Goal: Task Accomplishment & Management: Manage account settings

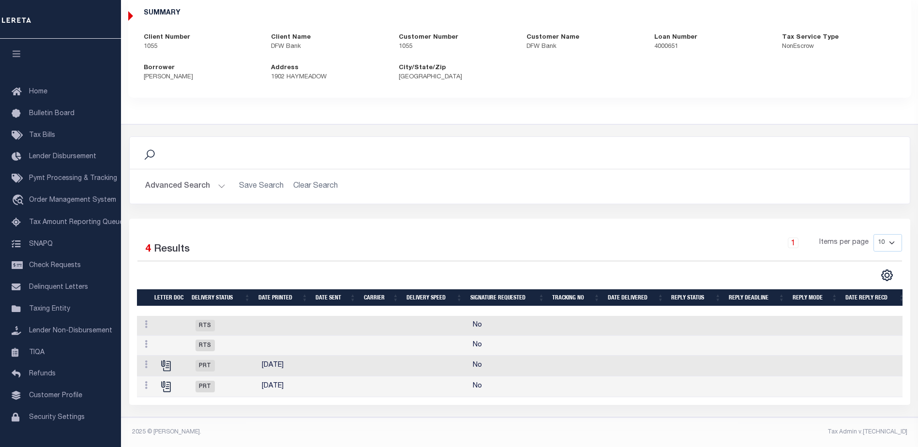
scroll to position [99, 0]
click at [165, 361] on icon "" at bounding box center [165, 365] width 8 height 8
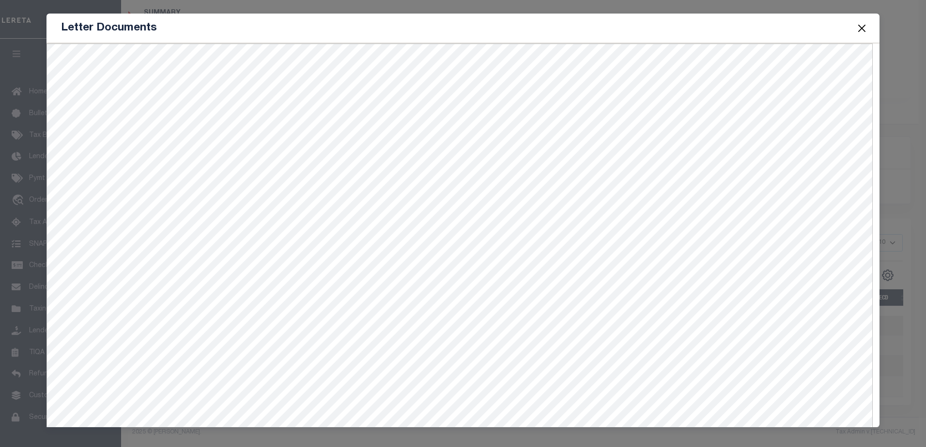
click at [862, 27] on button "Close" at bounding box center [861, 28] width 13 height 13
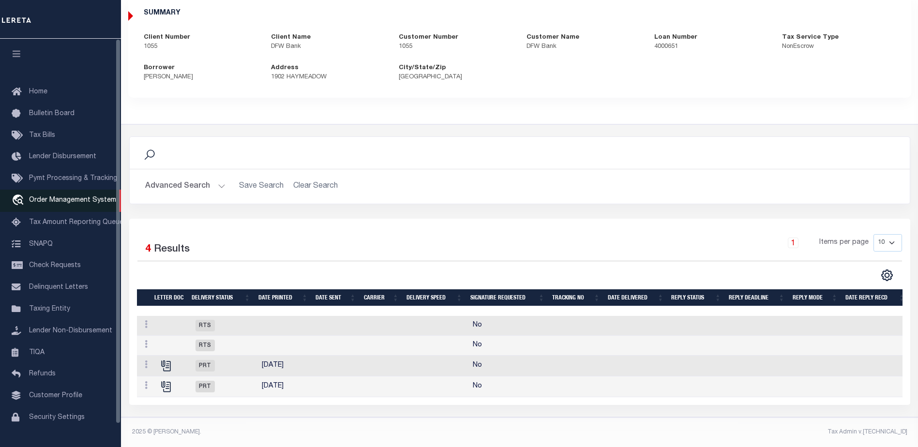
click at [62, 201] on span "Order Management System" at bounding box center [72, 200] width 87 height 7
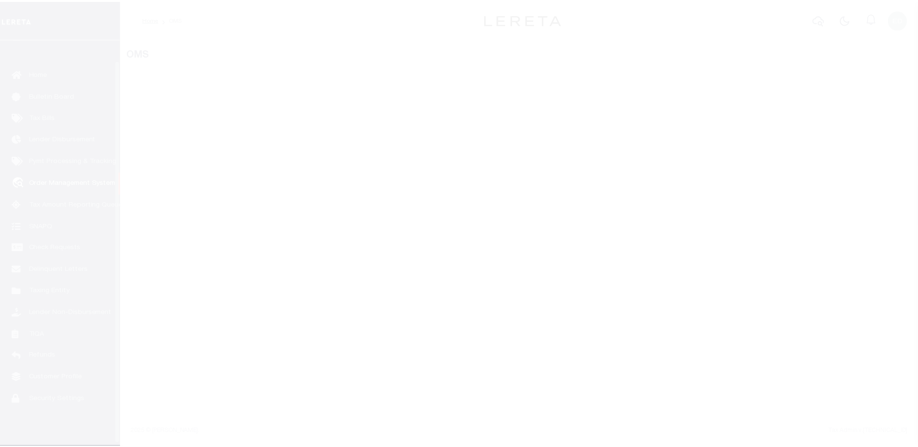
scroll to position [24, 0]
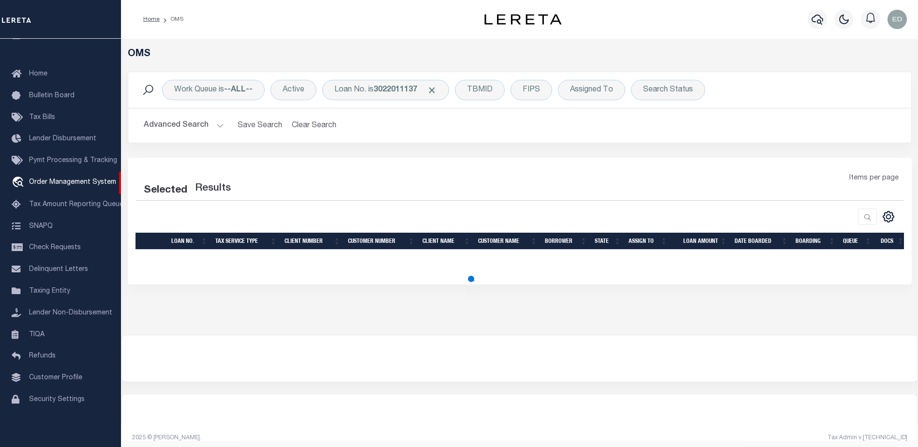
select select "200"
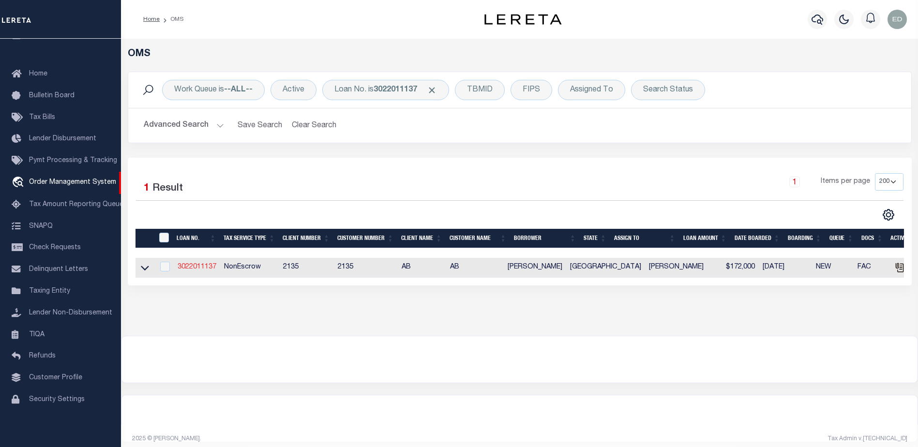
click at [194, 267] on link "3022011137" at bounding box center [197, 267] width 39 height 7
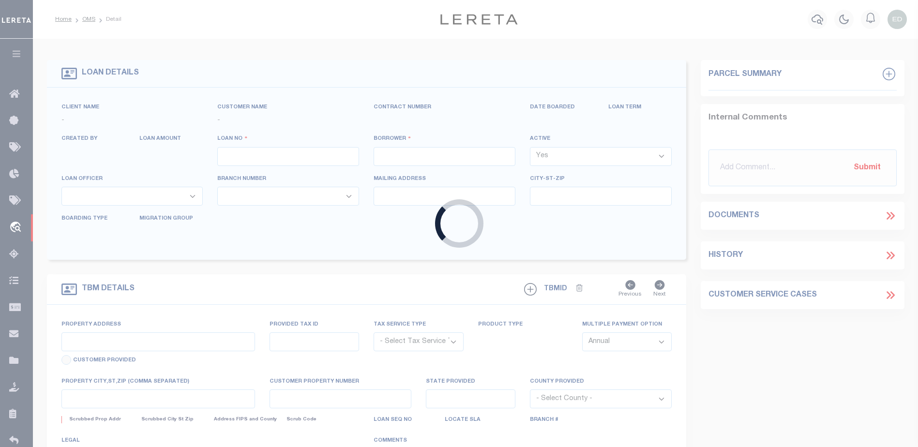
type input "3022011137"
type input "[PERSON_NAME]"
select select "False"
select select
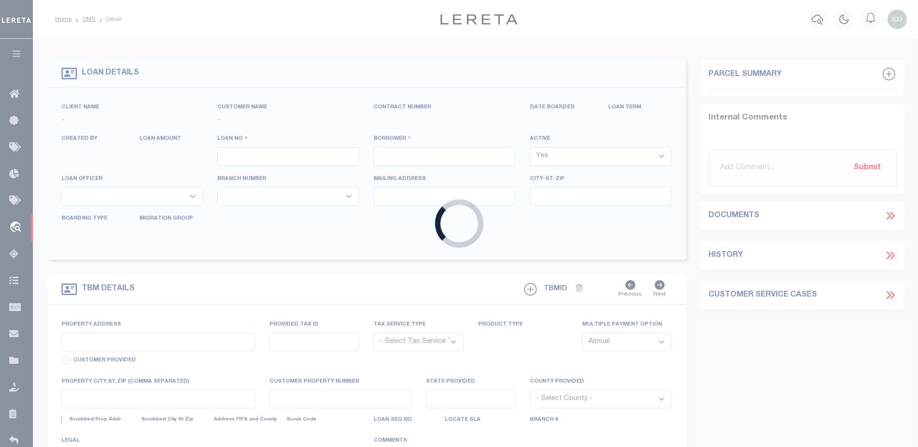
type input "17023 CREEKSIDE DR"
type input "LINDALE, TX 75771"
select select
select select "NonEscrow"
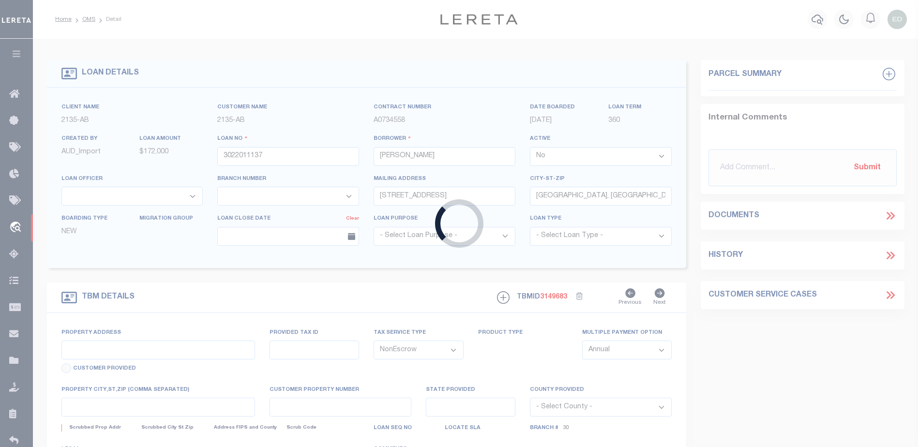
type input "11.28 ACRES CR 434"
select select
type input "LINDALE TX 75771"
type input "TX"
select select
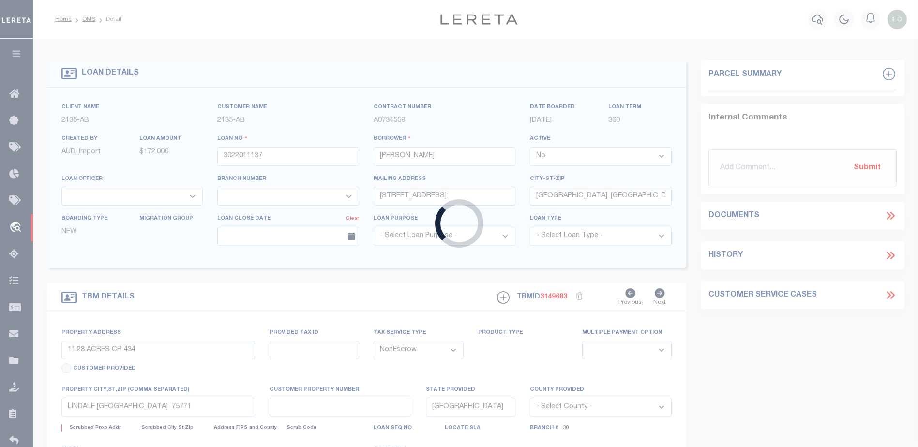
type textarea "DT 11.28 ACRS D. BARCROFT SVY A-140"
select select "7998"
select select "2576"
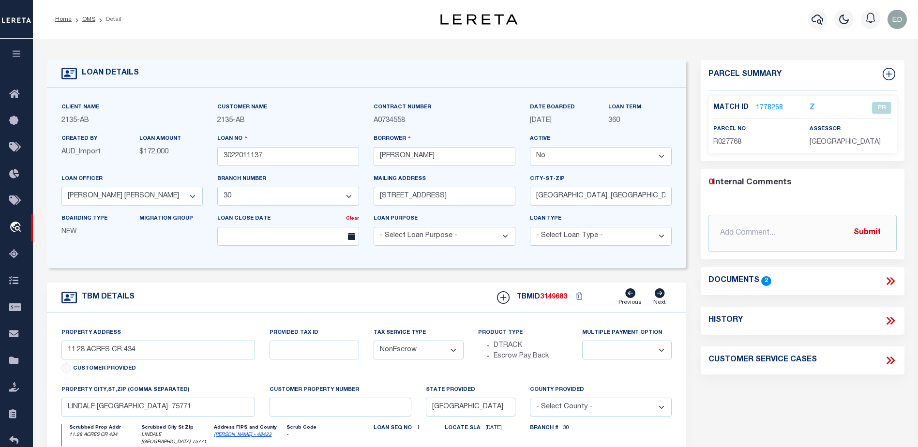
click at [892, 278] on icon at bounding box center [892, 281] width 4 height 8
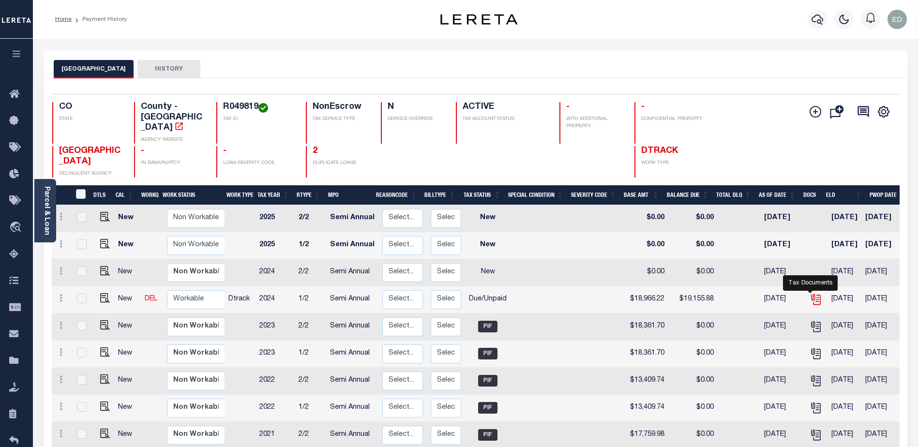
click at [810, 293] on icon "" at bounding box center [816, 299] width 13 height 13
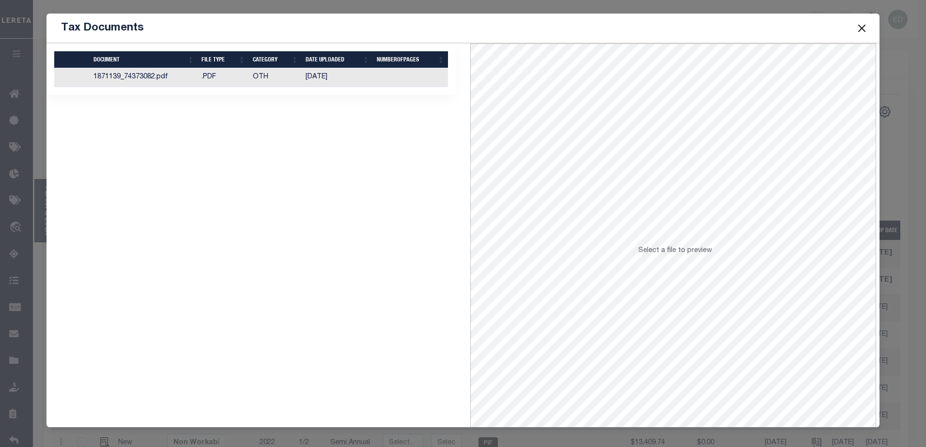
click at [862, 25] on button "Close" at bounding box center [861, 28] width 13 height 13
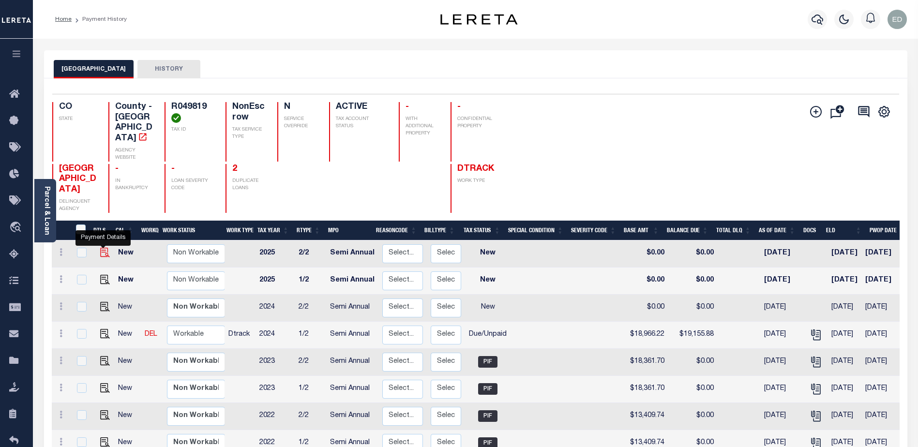
click at [101, 248] on img "" at bounding box center [105, 253] width 10 height 10
checkbox input "true"
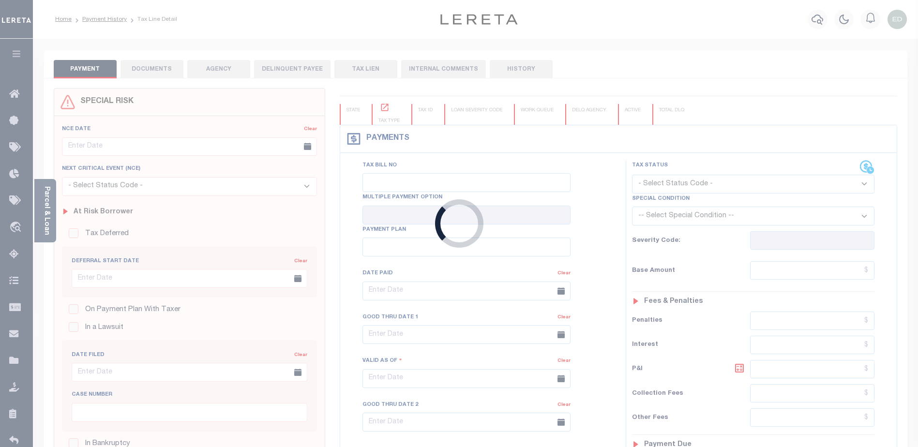
type input "Semi Annual"
type input "08/19/2025"
select select "NW2"
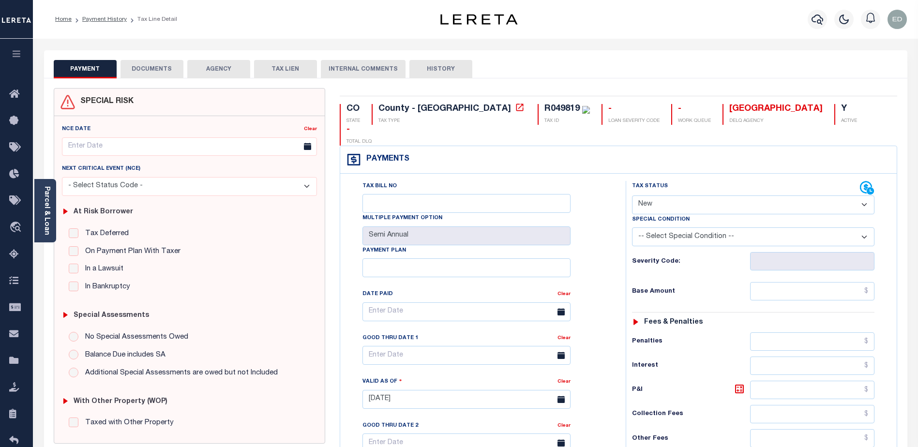
click at [149, 67] on button "DOCUMENTS" at bounding box center [152, 69] width 63 height 18
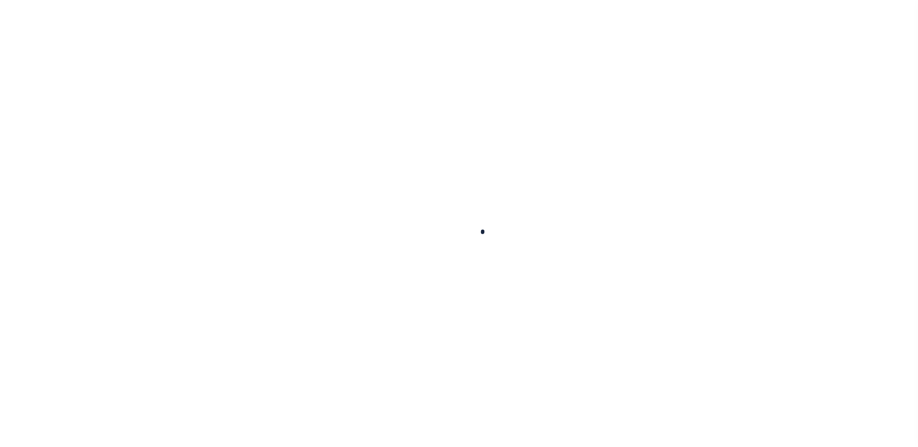
type input "Semi Annual"
type input "[DATE]"
select select "NW2"
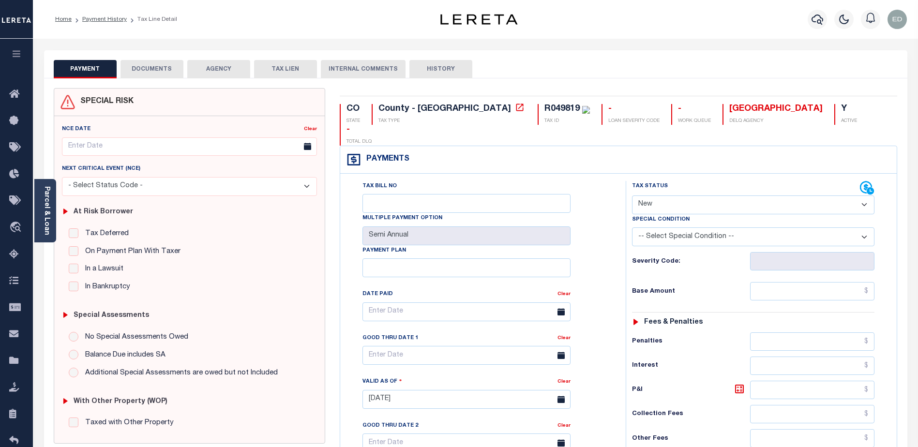
click at [153, 69] on button "DOCUMENTS" at bounding box center [152, 69] width 63 height 18
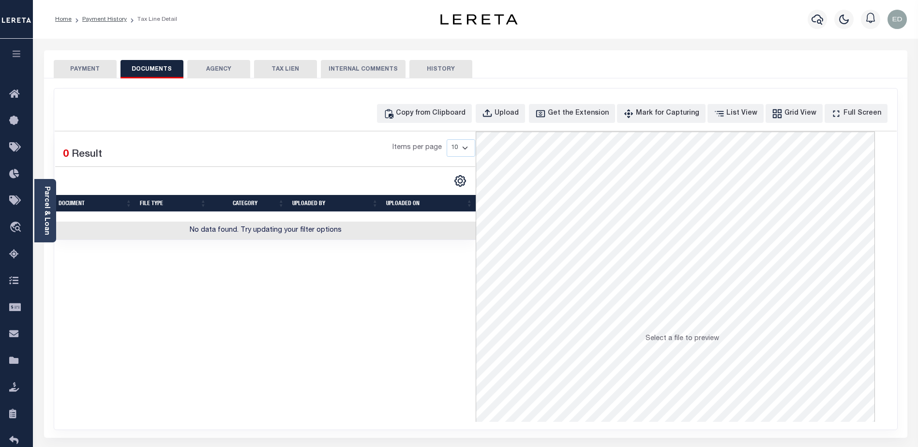
click at [157, 71] on button "DOCUMENTS" at bounding box center [152, 69] width 63 height 18
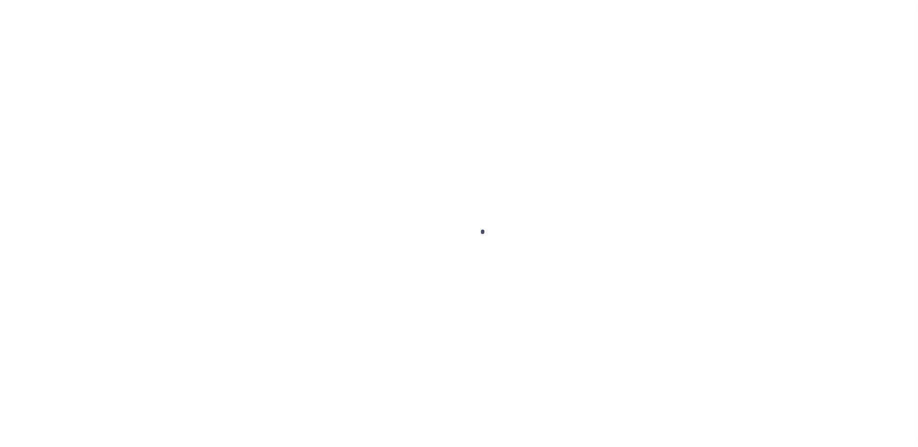
select select "NW2"
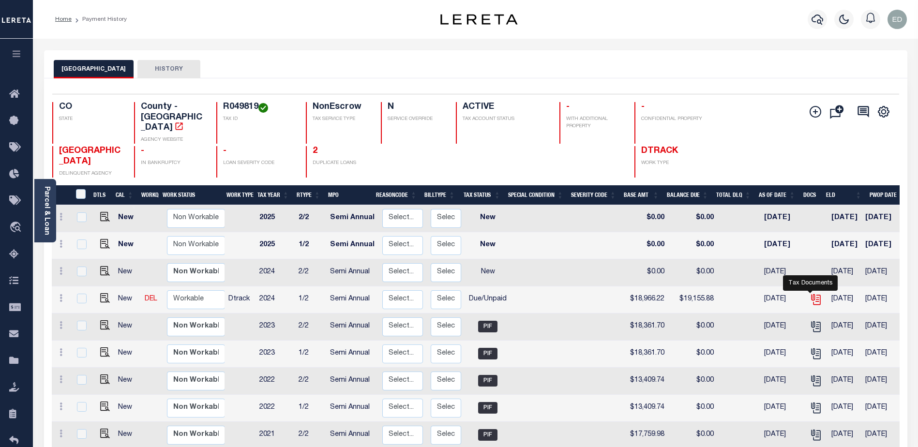
click at [812, 293] on icon "" at bounding box center [816, 299] width 13 height 13
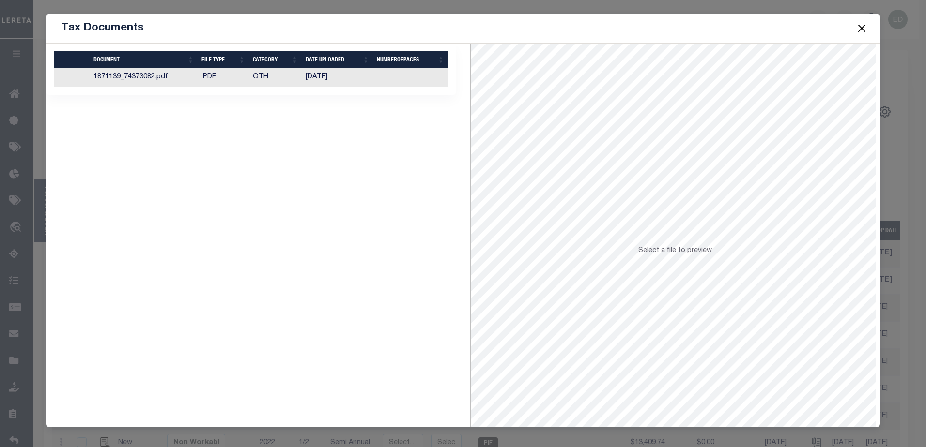
click at [863, 27] on button "Close" at bounding box center [861, 28] width 13 height 13
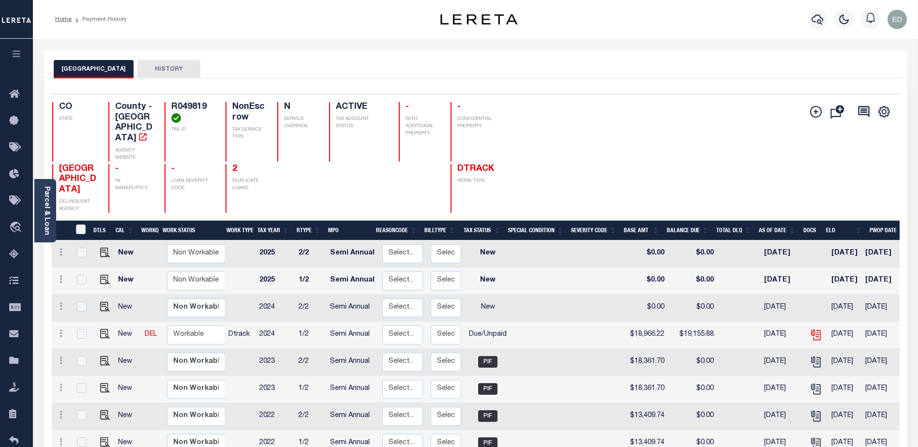
click at [812, 330] on icon "" at bounding box center [816, 334] width 8 height 8
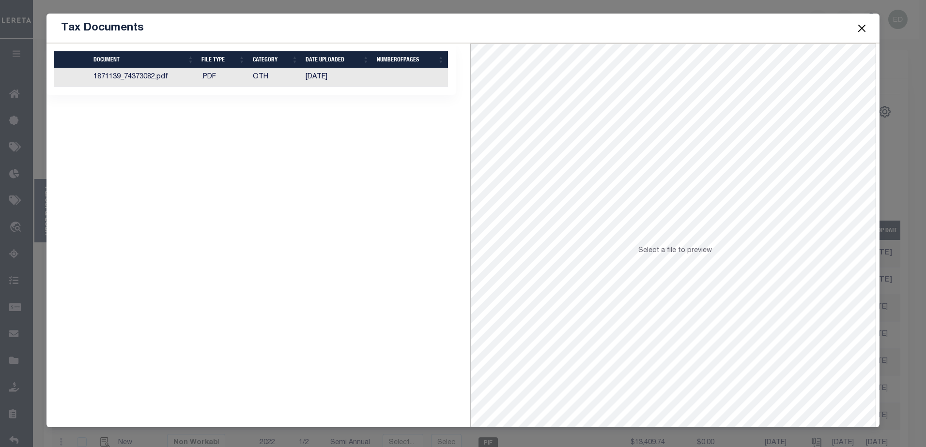
click at [141, 74] on td "1871139_74373082.pdf" at bounding box center [144, 77] width 108 height 19
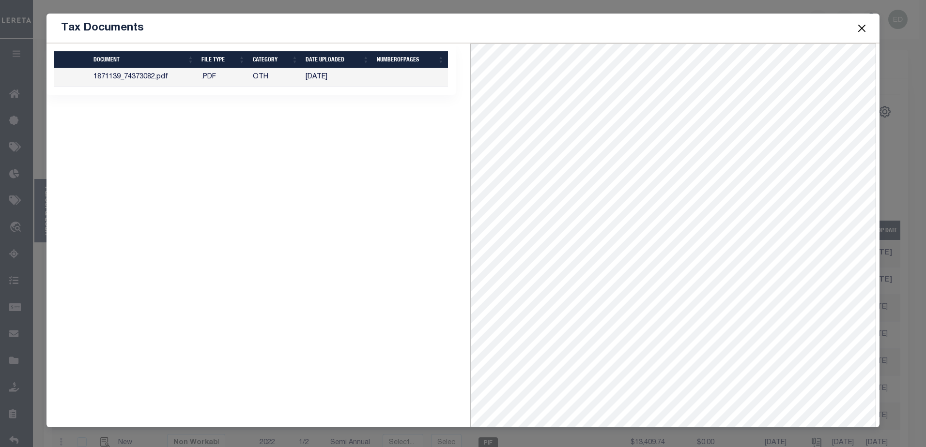
click at [67, 76] on td at bounding box center [71, 77] width 35 height 19
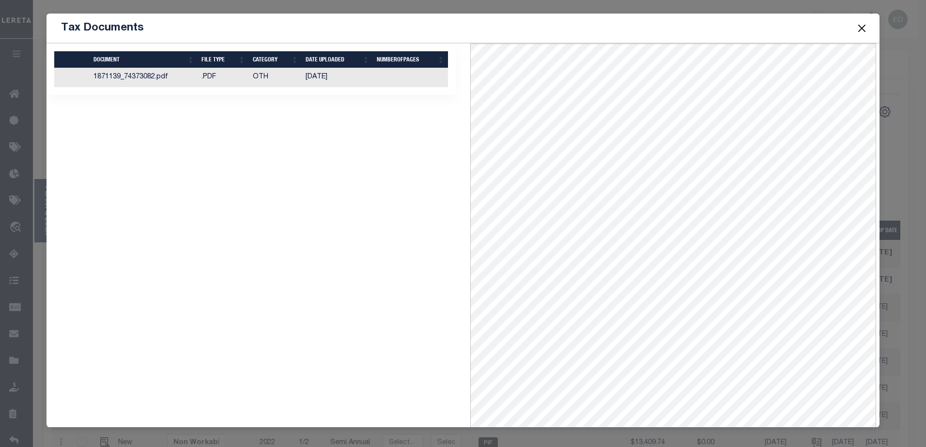
click at [208, 71] on td ".PDF" at bounding box center [222, 77] width 51 height 19
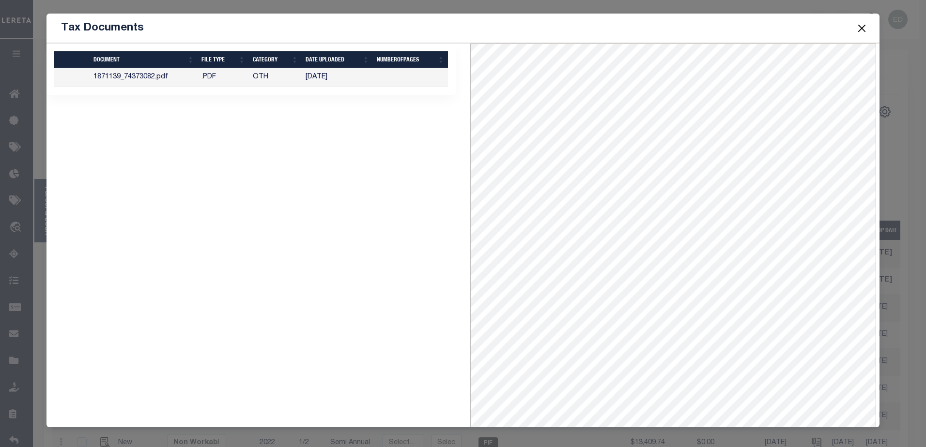
click at [861, 27] on button "Close" at bounding box center [861, 28] width 13 height 13
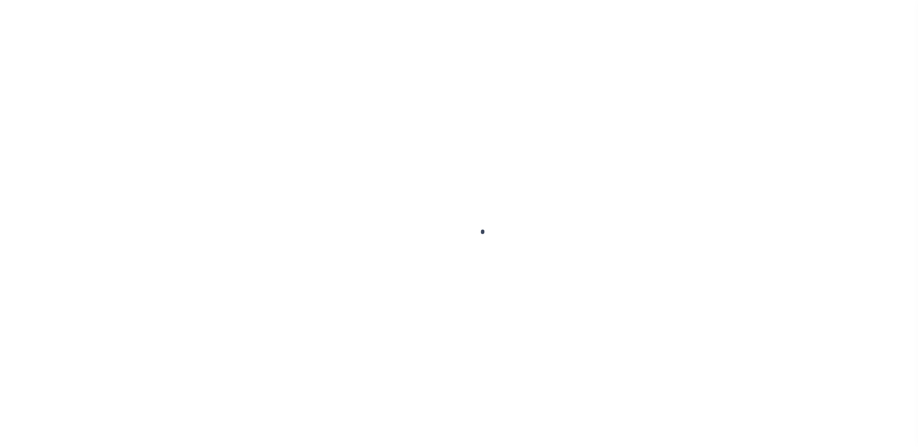
select select "NW2"
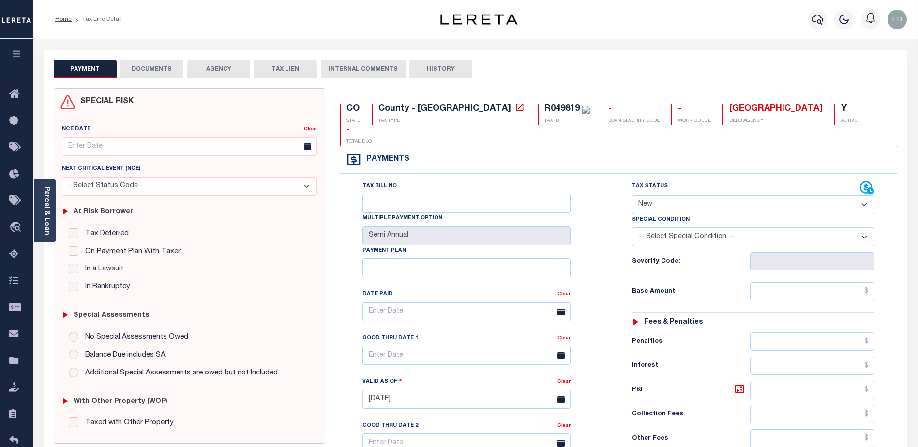
click at [158, 68] on button "DOCUMENTS" at bounding box center [152, 69] width 63 height 18
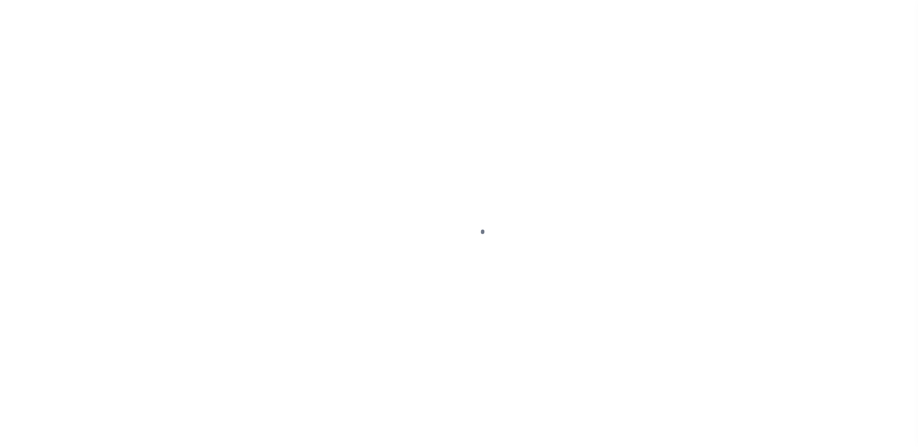
select select "PIF"
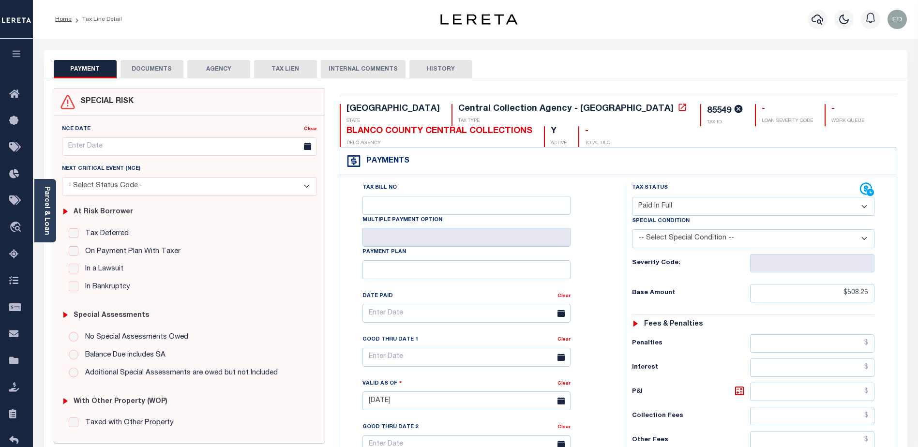
click at [152, 66] on button "DOCUMENTS" at bounding box center [152, 69] width 63 height 18
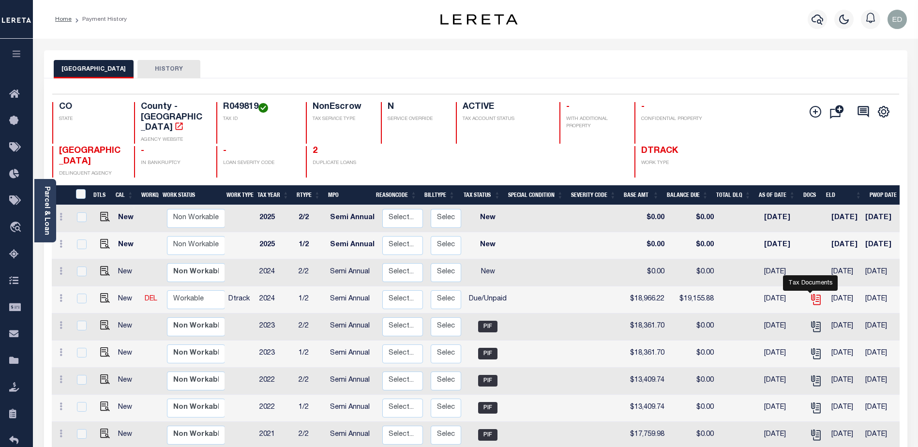
click at [811, 293] on icon "" at bounding box center [816, 299] width 13 height 13
